Goal: Book appointment/travel/reservation

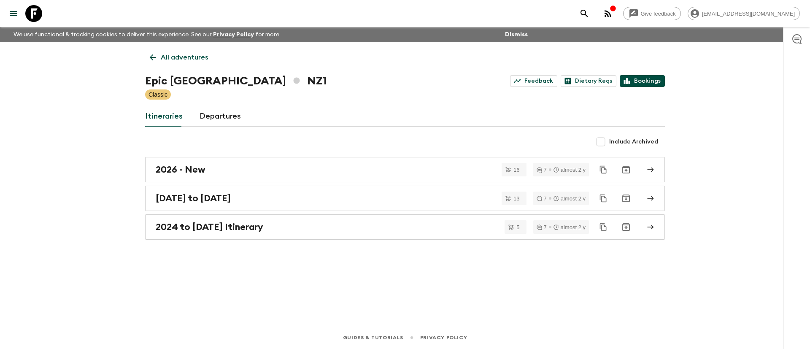
click at [631, 77] on icon at bounding box center [627, 81] width 8 height 8
click at [182, 197] on h2 "[DATE] to [DATE]" at bounding box center [193, 198] width 75 height 11
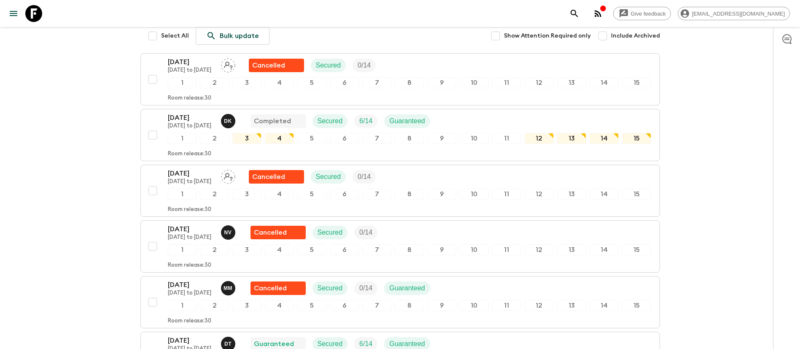
scroll to position [316, 0]
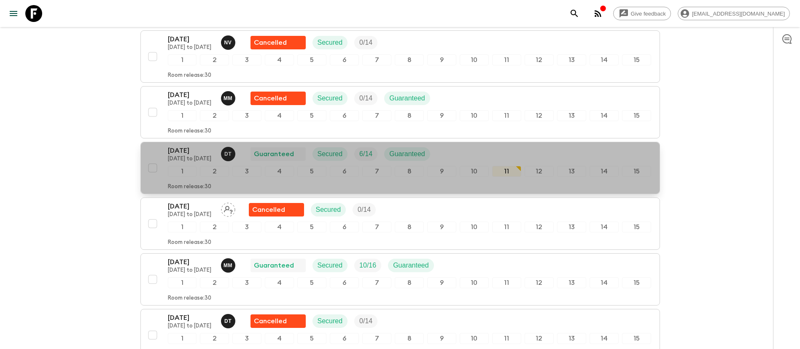
click at [198, 154] on p "[DATE]" at bounding box center [191, 151] width 46 height 10
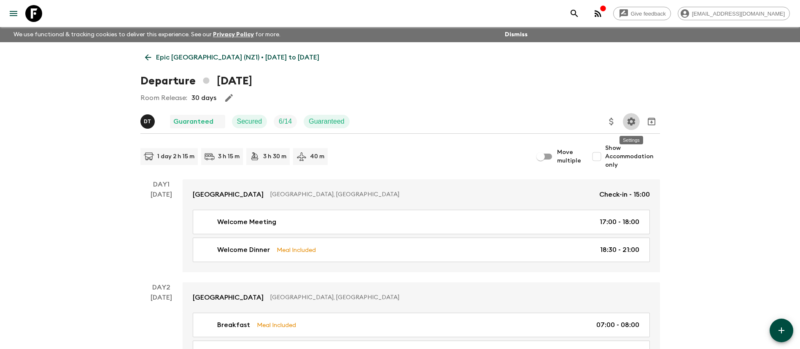
click at [630, 122] on icon "Settings" at bounding box center [632, 121] width 10 height 10
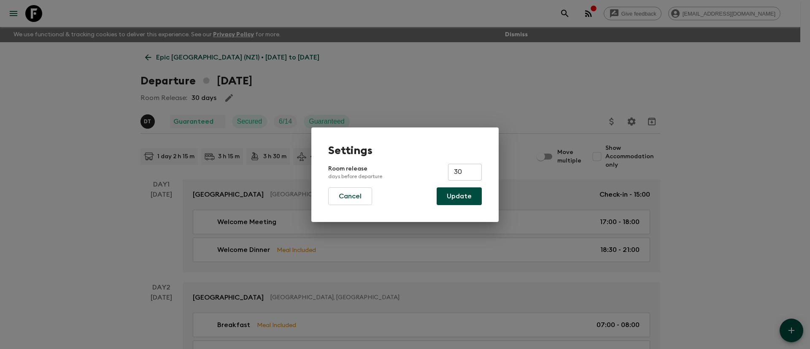
click at [493, 86] on div "Settings Room release days before departure 30 ​ Cancel Update" at bounding box center [405, 174] width 810 height 349
